Goal: Task Accomplishment & Management: Use online tool/utility

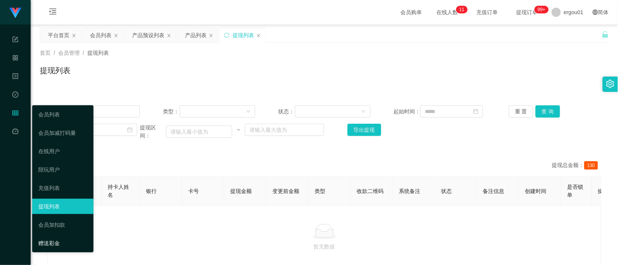
drag, startPoint x: 54, startPoint y: 241, endPoint x: 56, endPoint y: 233, distance: 7.9
click at [54, 241] on link "赠送彩金" at bounding box center [62, 243] width 49 height 15
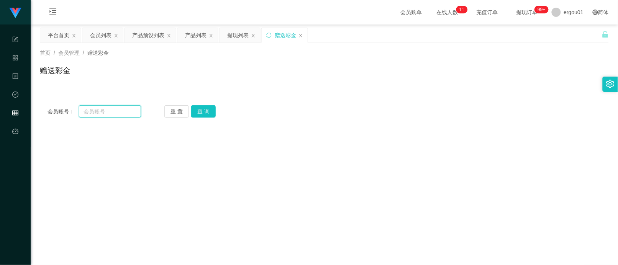
click at [96, 109] on input "text" at bounding box center [110, 111] width 62 height 12
paste input "90662822"
type input "90662822"
click at [205, 106] on button "查 询" at bounding box center [203, 111] width 25 height 12
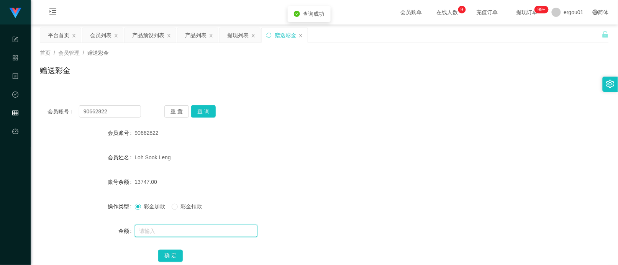
click at [161, 225] on input "text" at bounding box center [196, 231] width 123 height 12
type input "232"
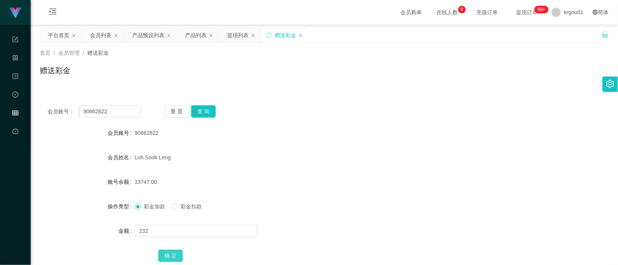
click at [176, 253] on button "确 定" at bounding box center [170, 256] width 25 height 12
click at [112, 108] on input "90662822" at bounding box center [110, 111] width 62 height 12
paste input "86609690"
click at [200, 116] on button "查 询" at bounding box center [203, 111] width 25 height 12
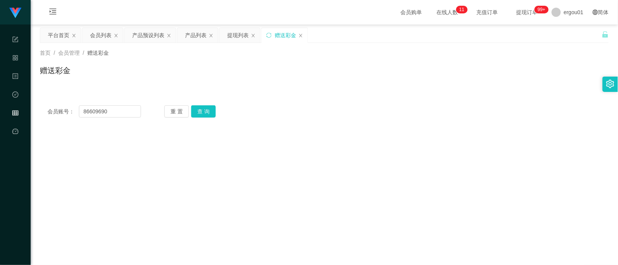
click at [240, 54] on div "首页 / 会员管理 / 赠送彩金 /" at bounding box center [324, 53] width 569 height 8
click at [252, 97] on div "会员账号： 86609690 重 置 查 询 会员账号 90662822 会员姓名 [PERSON_NAME] 账号余额 13979.00 操作类型 彩金加款…" at bounding box center [324, 107] width 569 height 37
click at [122, 110] on input "86609690" at bounding box center [110, 111] width 62 height 12
paste input "Hocklai1988"
type input "Hocklai1988"
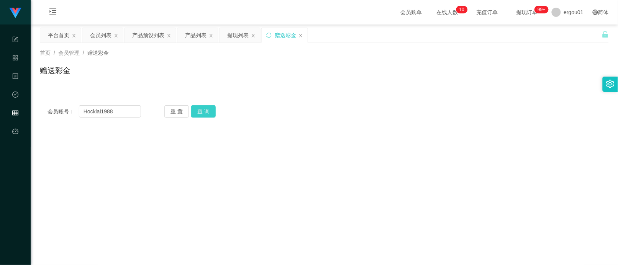
drag, startPoint x: 206, startPoint y: 114, endPoint x: 206, endPoint y: 126, distance: 11.9
click at [206, 114] on button "查 询" at bounding box center [203, 111] width 25 height 12
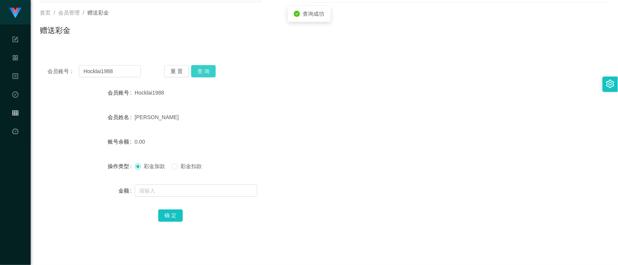
scroll to position [96, 0]
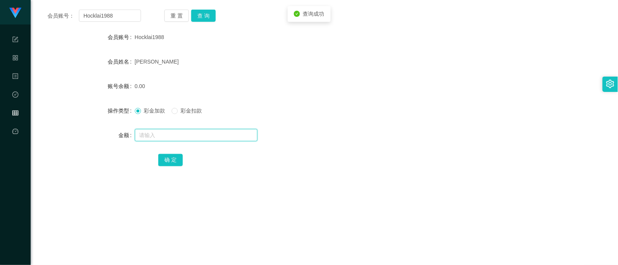
click at [168, 136] on input "text" at bounding box center [196, 135] width 123 height 12
type input "1000"
